Goal: Information Seeking & Learning: Learn about a topic

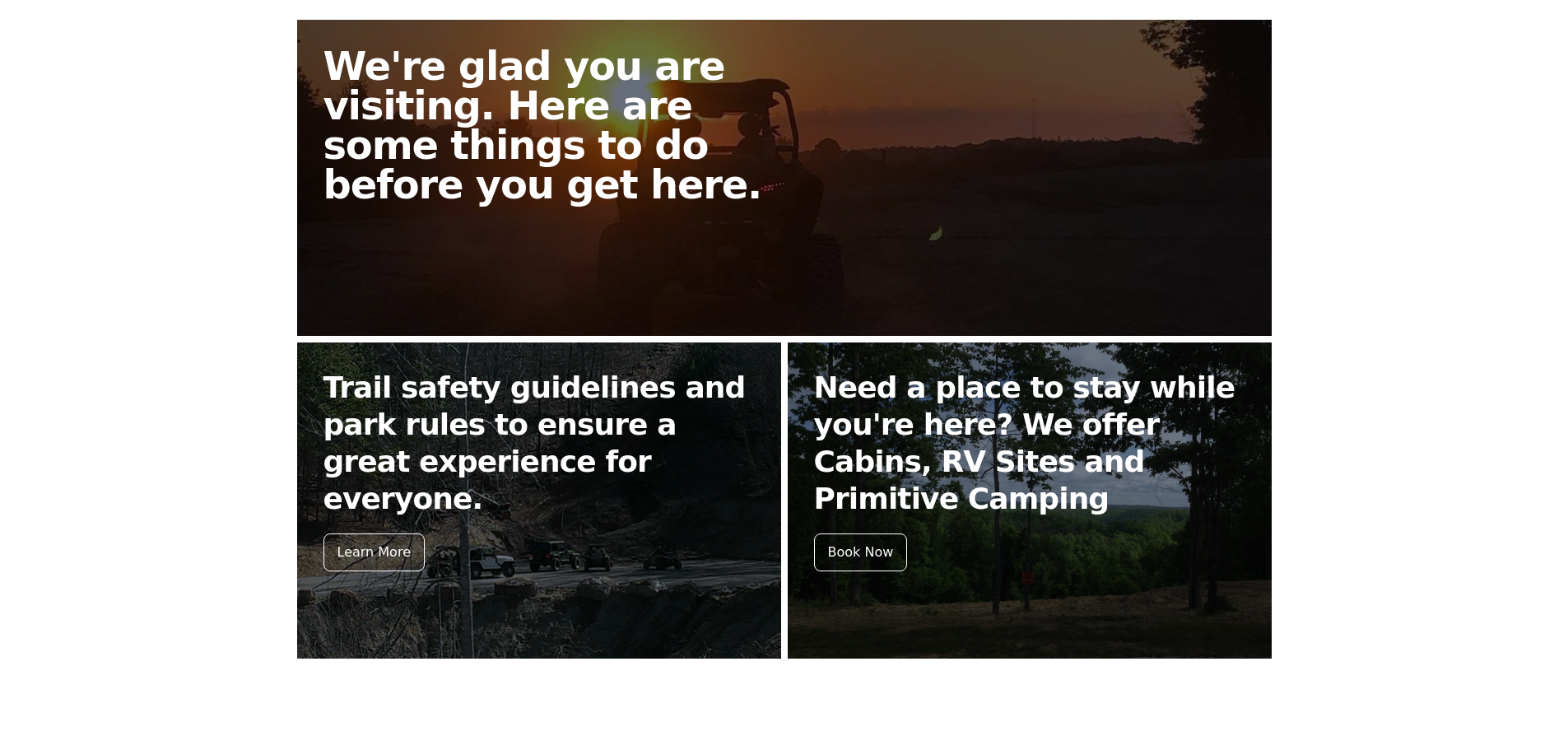
scroll to position [494, 0]
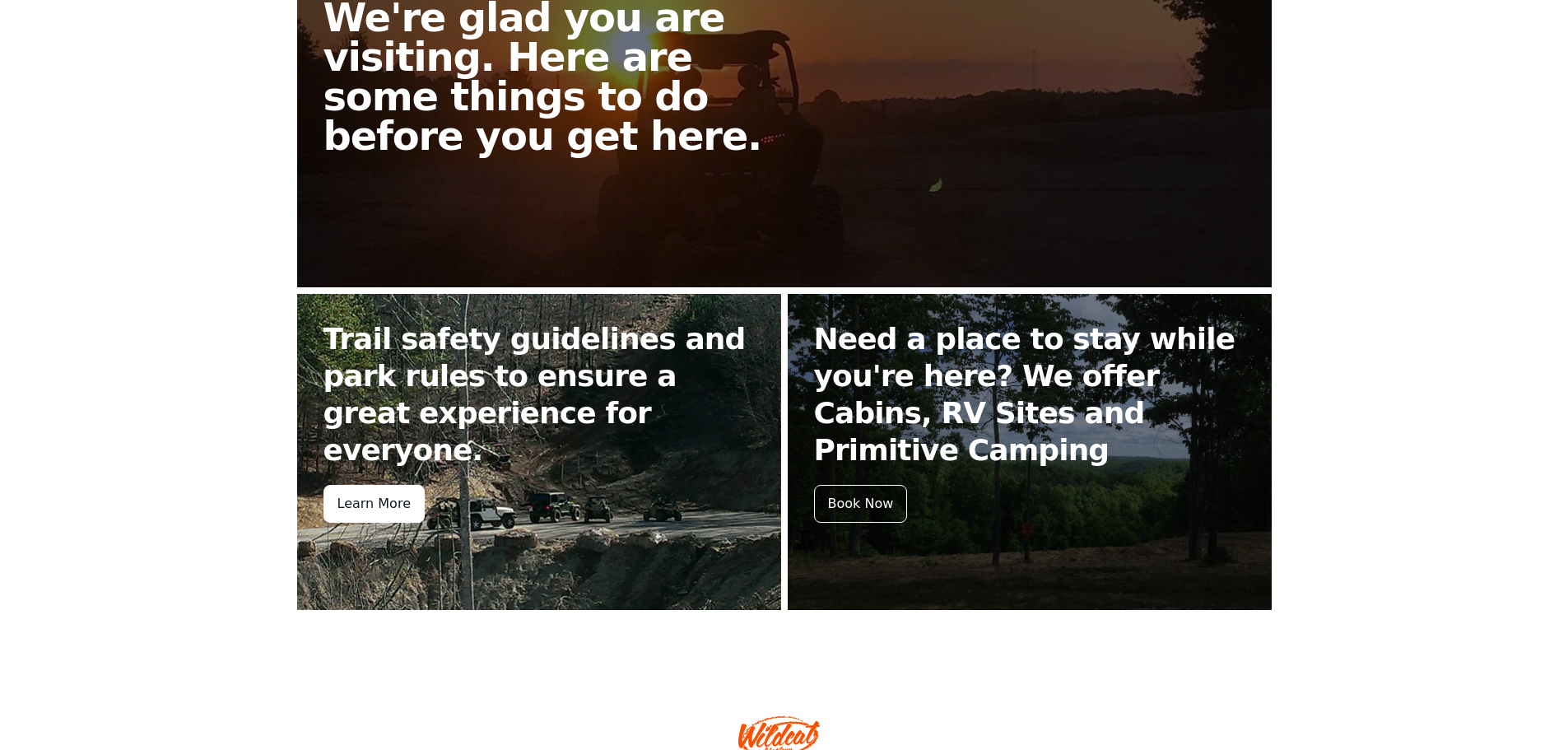
click at [383, 485] on div "Learn More" at bounding box center [375, 504] width 102 height 38
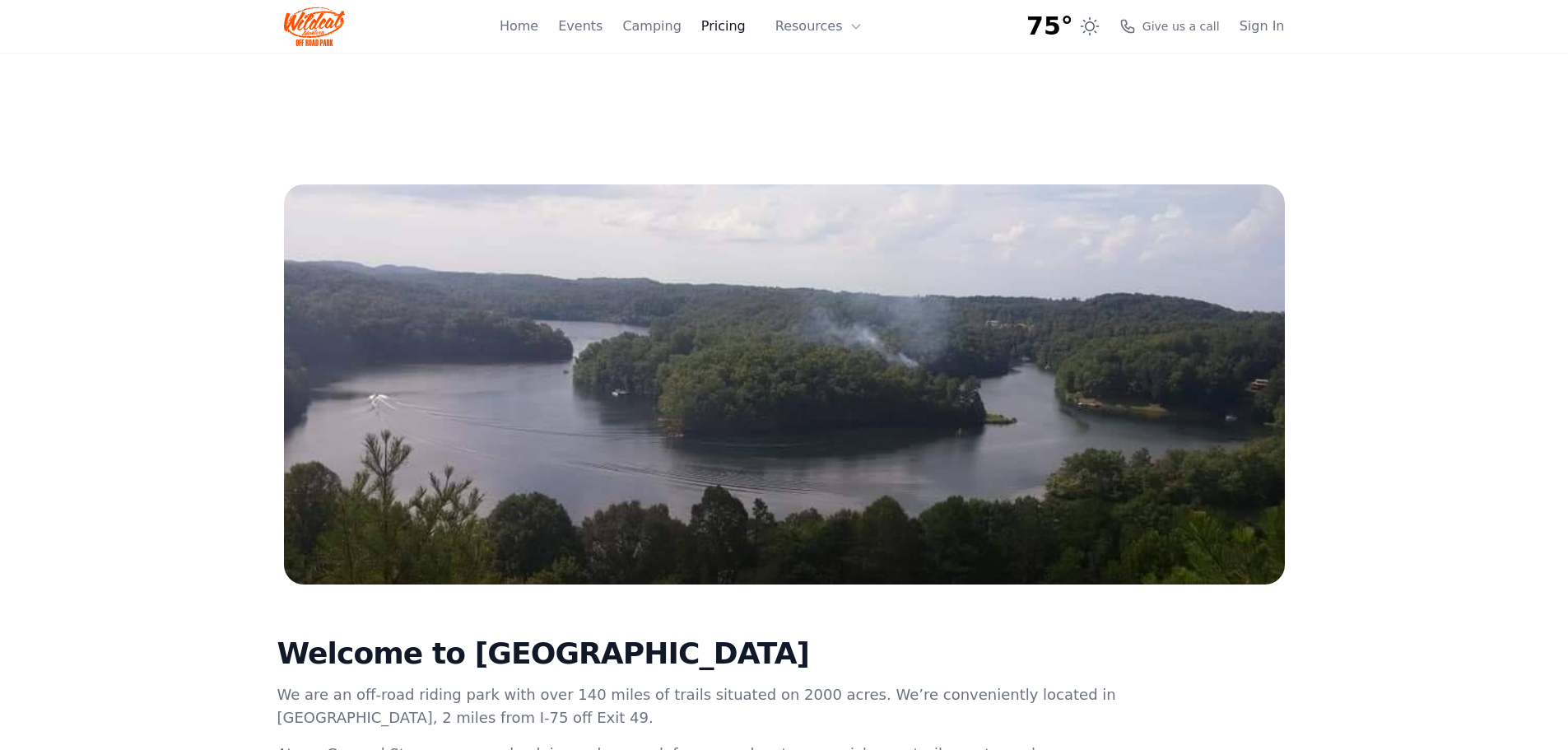
click at [742, 26] on link "Pricing" at bounding box center [723, 26] width 44 height 20
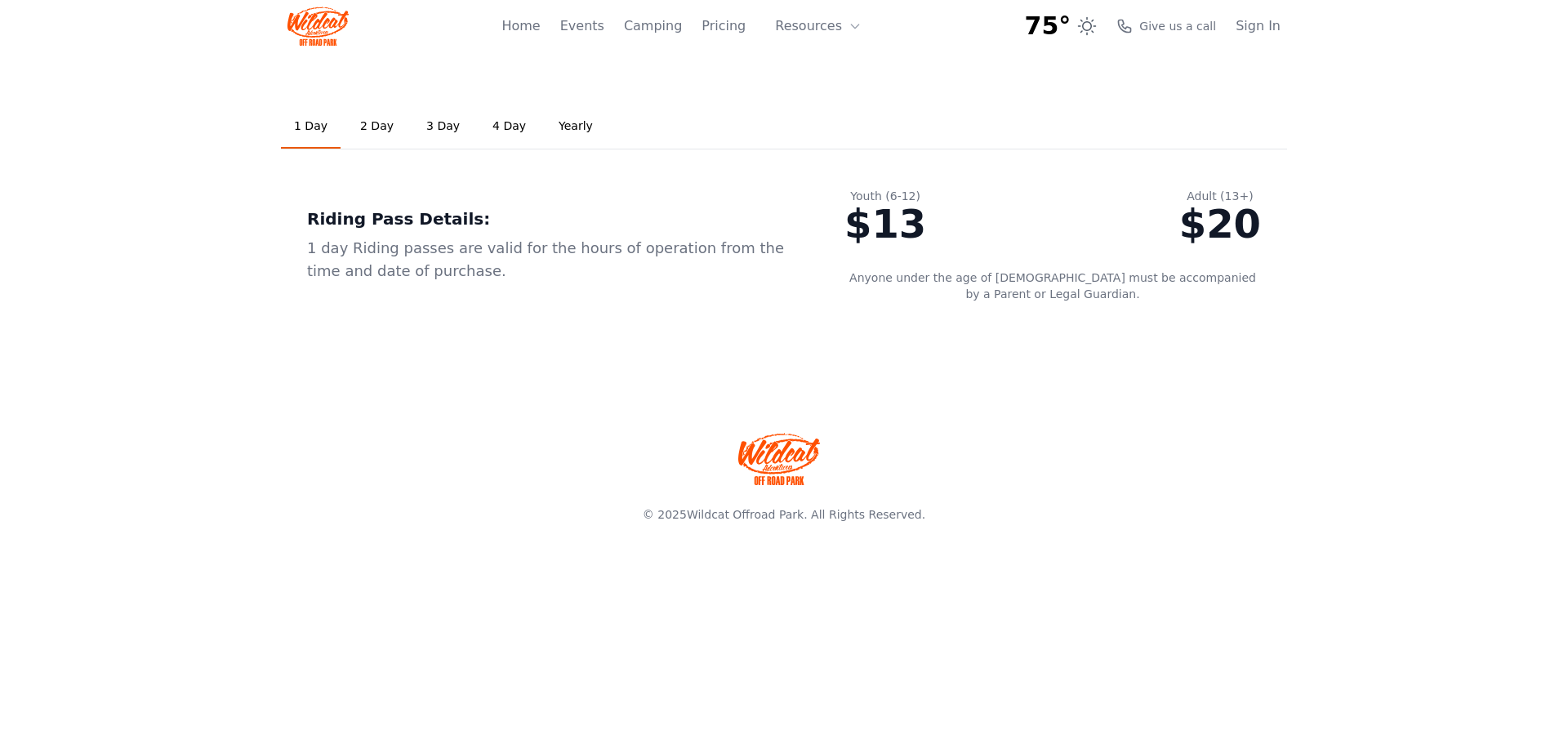
click at [366, 124] on link "2 Day" at bounding box center [376, 126] width 60 height 44
click at [307, 130] on link "1 Day" at bounding box center [311, 126] width 60 height 44
click at [600, 24] on link "Events" at bounding box center [582, 26] width 44 height 20
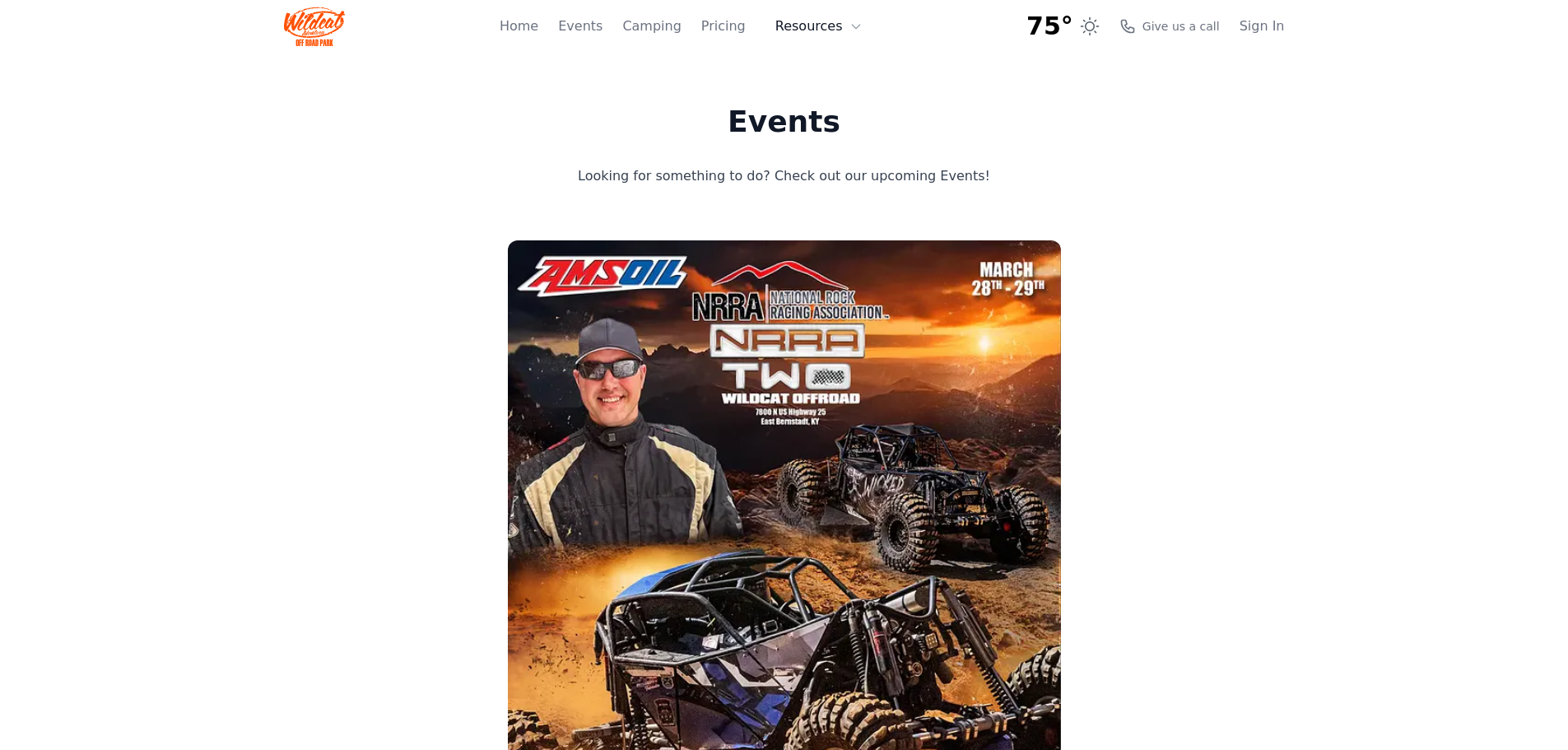
click at [813, 25] on button "Resources" at bounding box center [819, 26] width 107 height 33
click at [538, 26] on link "Home" at bounding box center [519, 26] width 38 height 20
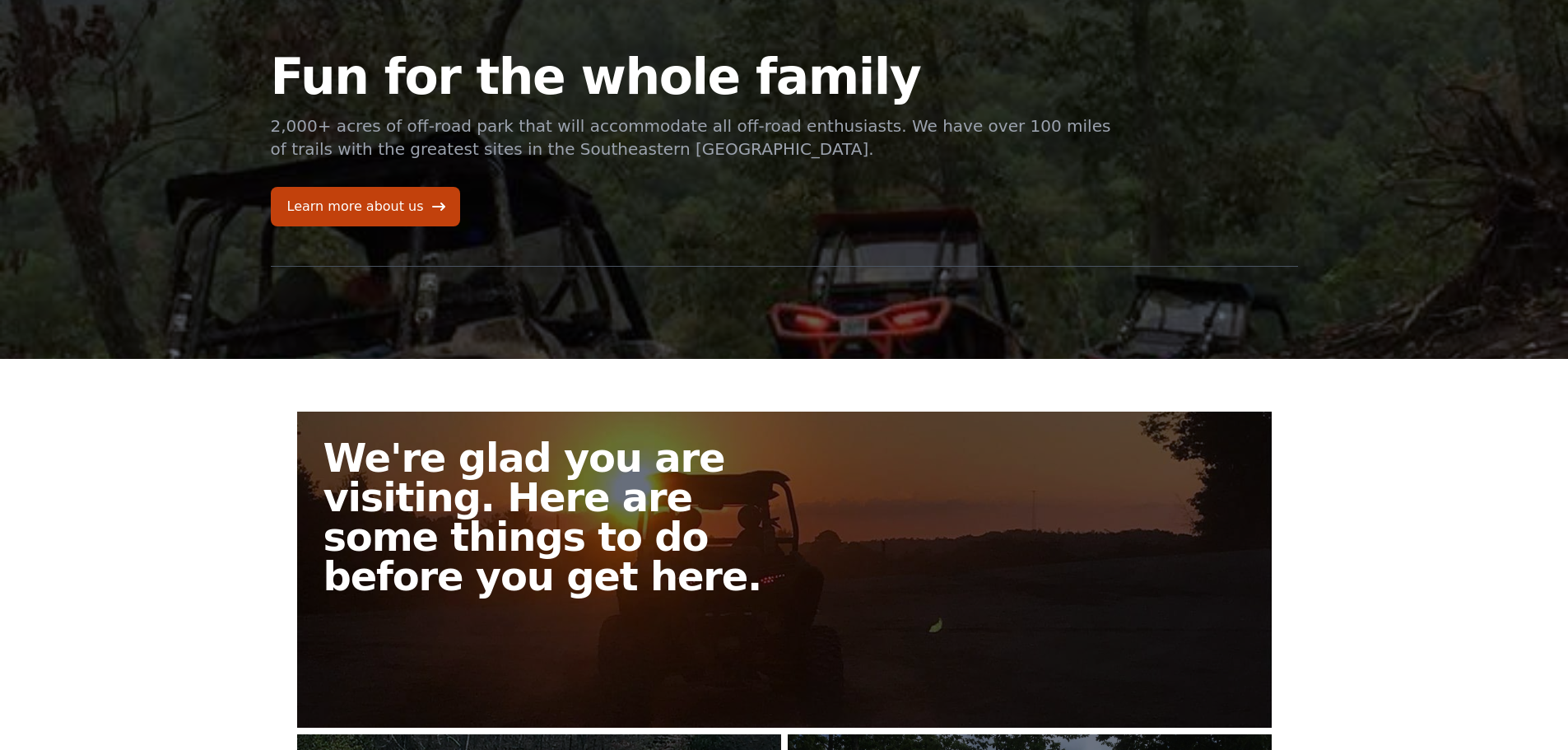
scroll to position [82, 0]
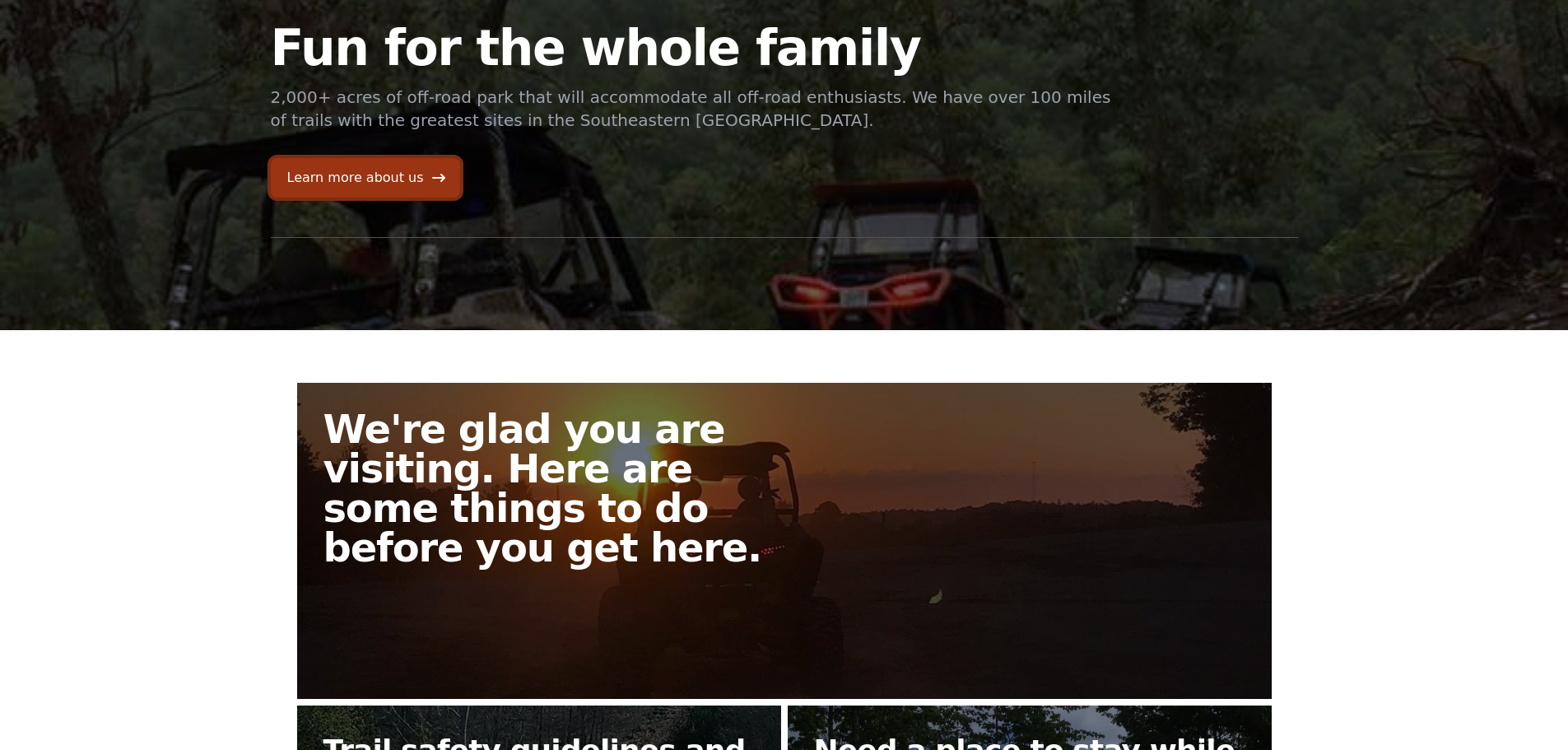
click at [383, 173] on link "Learn more about us" at bounding box center [366, 177] width 190 height 39
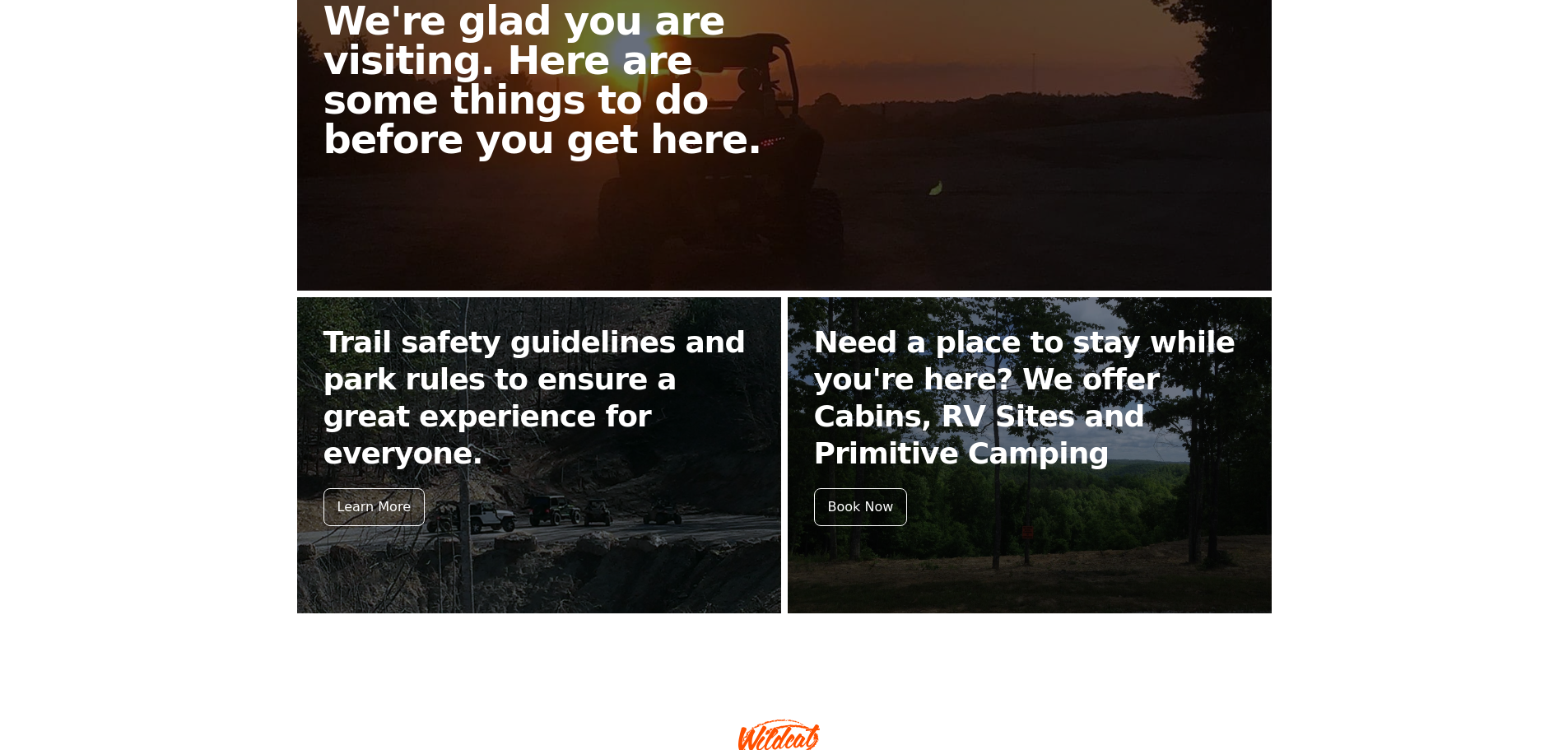
scroll to position [494, 0]
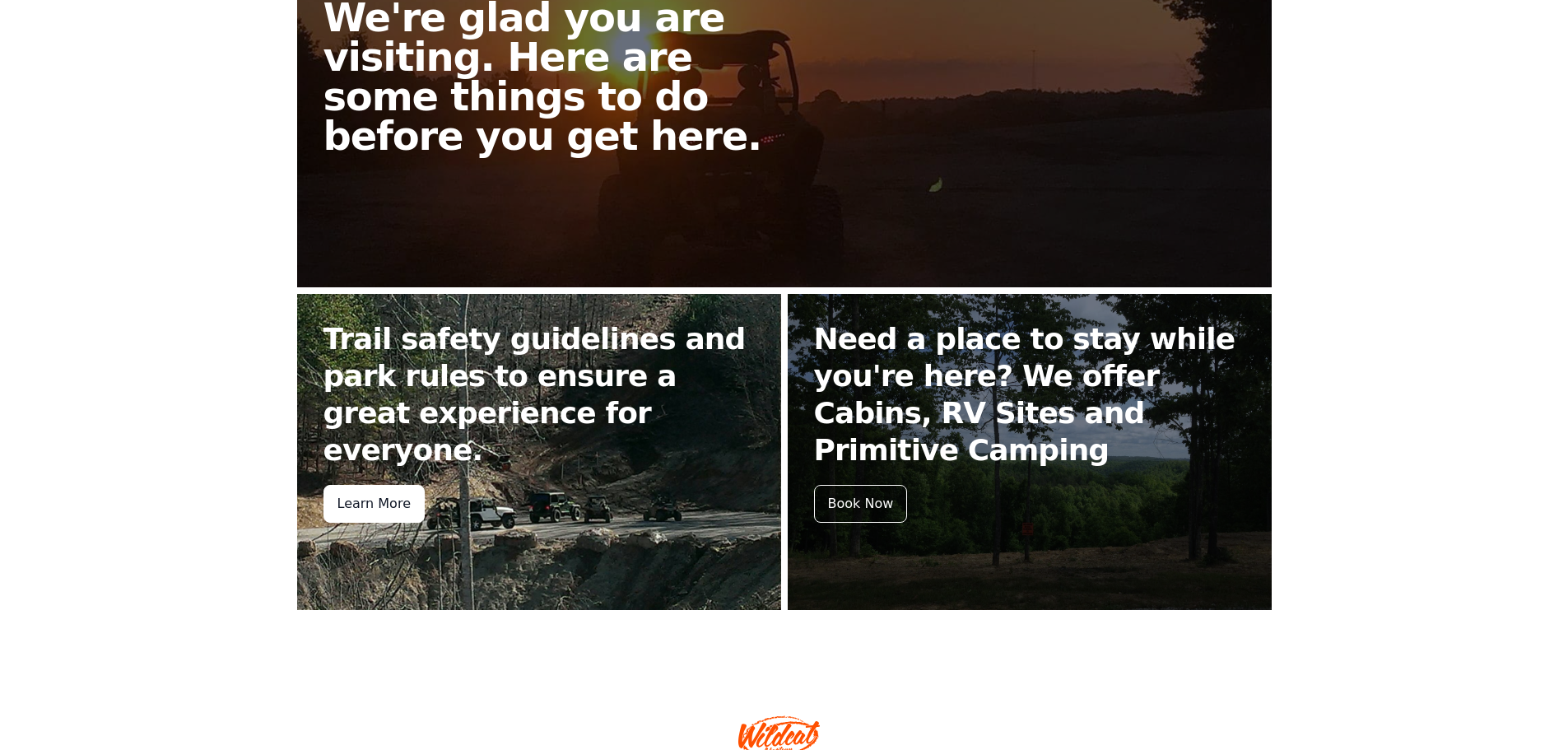
click at [347, 485] on div "Learn More" at bounding box center [375, 504] width 102 height 38
